Goal: Use online tool/utility: Utilize a website feature to perform a specific function

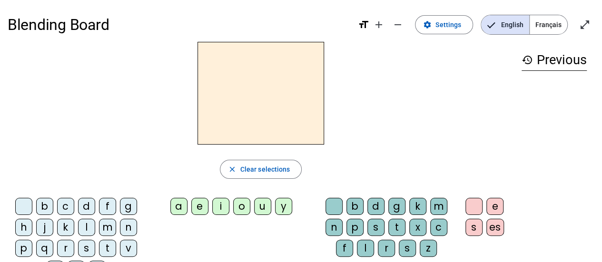
click at [552, 29] on span "Français" at bounding box center [548, 24] width 38 height 19
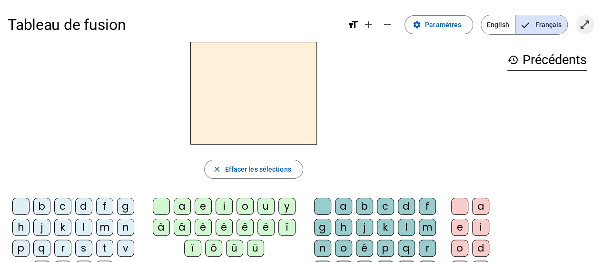
click at [587, 25] on mat-icon "open_in_full" at bounding box center [584, 24] width 11 height 11
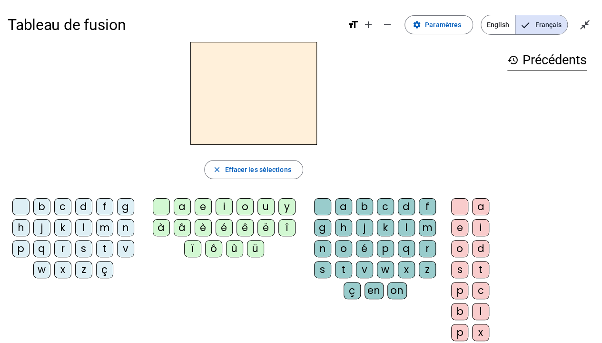
click at [86, 226] on div "l" at bounding box center [83, 227] width 17 height 17
click at [186, 204] on div "a" at bounding box center [182, 206] width 17 height 17
click at [185, 206] on div "a" at bounding box center [182, 206] width 17 height 17
click at [205, 205] on div "e" at bounding box center [203, 206] width 17 height 17
click at [260, 210] on div "u" at bounding box center [265, 206] width 17 height 17
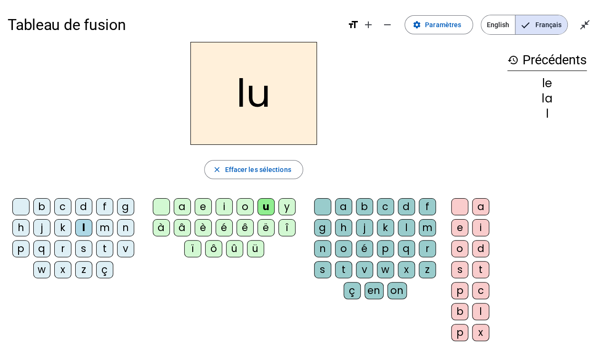
click at [108, 245] on div "t" at bounding box center [104, 248] width 17 height 17
click at [203, 204] on div "e" at bounding box center [203, 206] width 17 height 17
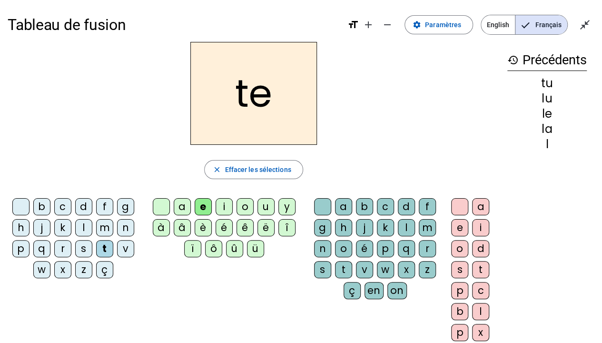
click at [181, 204] on div "a" at bounding box center [182, 206] width 17 height 17
